Goal: Navigation & Orientation: Understand site structure

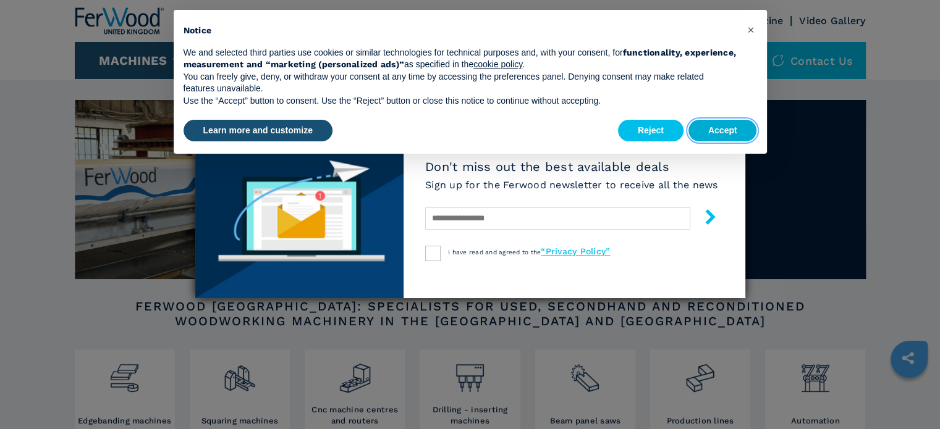
click at [733, 127] on button "Accept" at bounding box center [722, 131] width 69 height 22
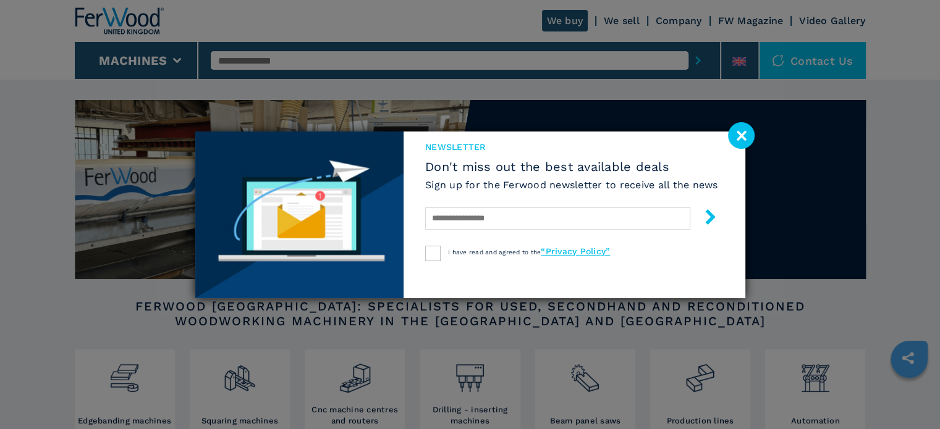
click at [807, 67] on div "newsletter Don't miss out the best available deals Sign up for the Ferwood news…" at bounding box center [470, 214] width 940 height 429
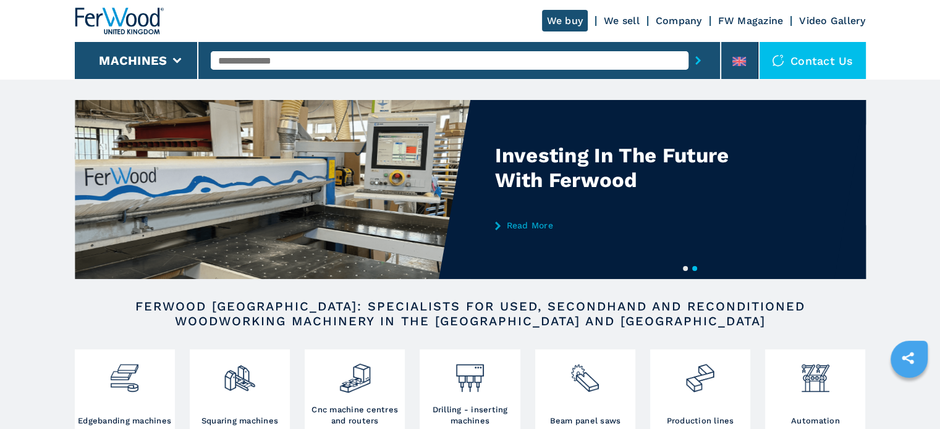
click at [686, 19] on link "Company" at bounding box center [678, 21] width 46 height 12
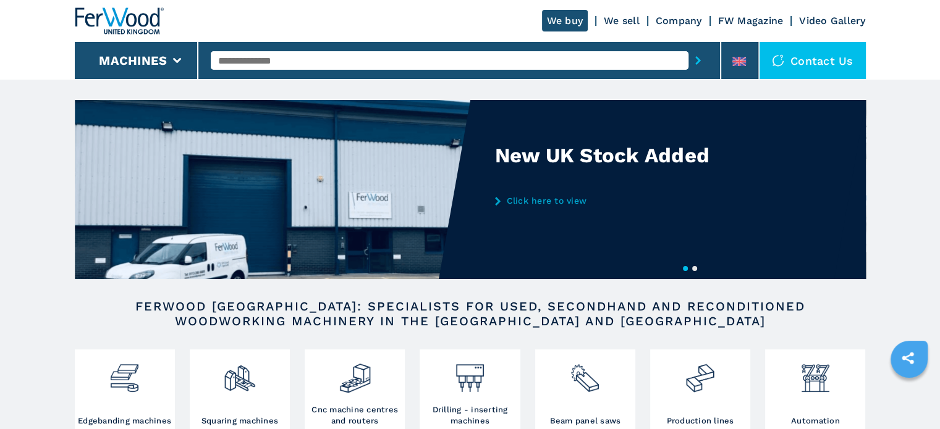
click at [679, 22] on link "Company" at bounding box center [678, 21] width 46 height 12
click at [682, 23] on link "Company" at bounding box center [678, 21] width 46 height 12
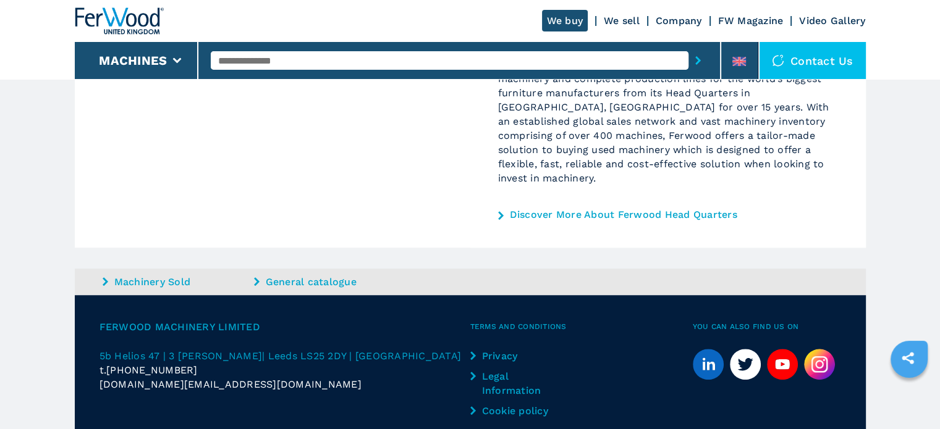
scroll to position [882, 0]
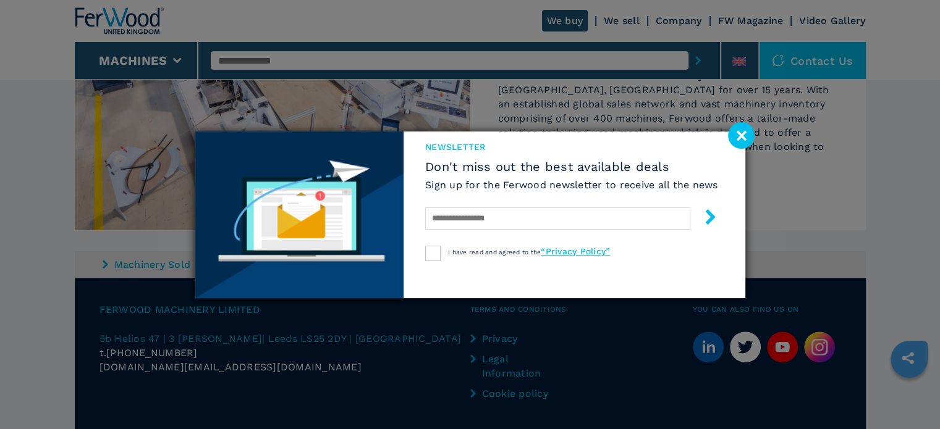
click at [735, 135] on image at bounding box center [741, 135] width 27 height 27
